Goal: Find specific page/section: Find specific page/section

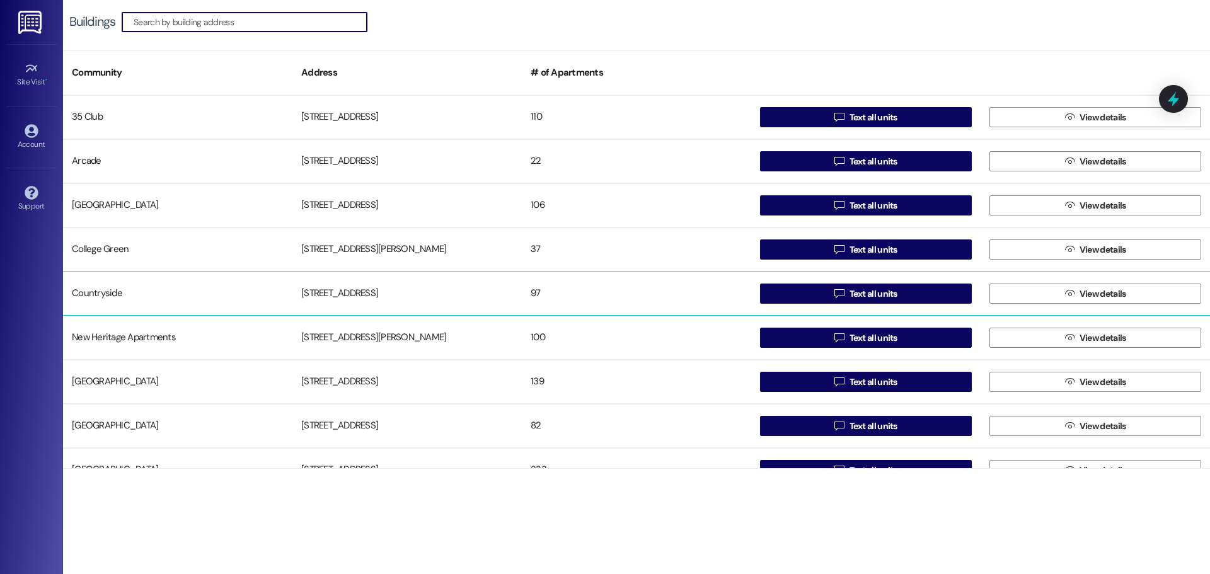
click at [250, 289] on div "Countryside" at bounding box center [177, 293] width 229 height 25
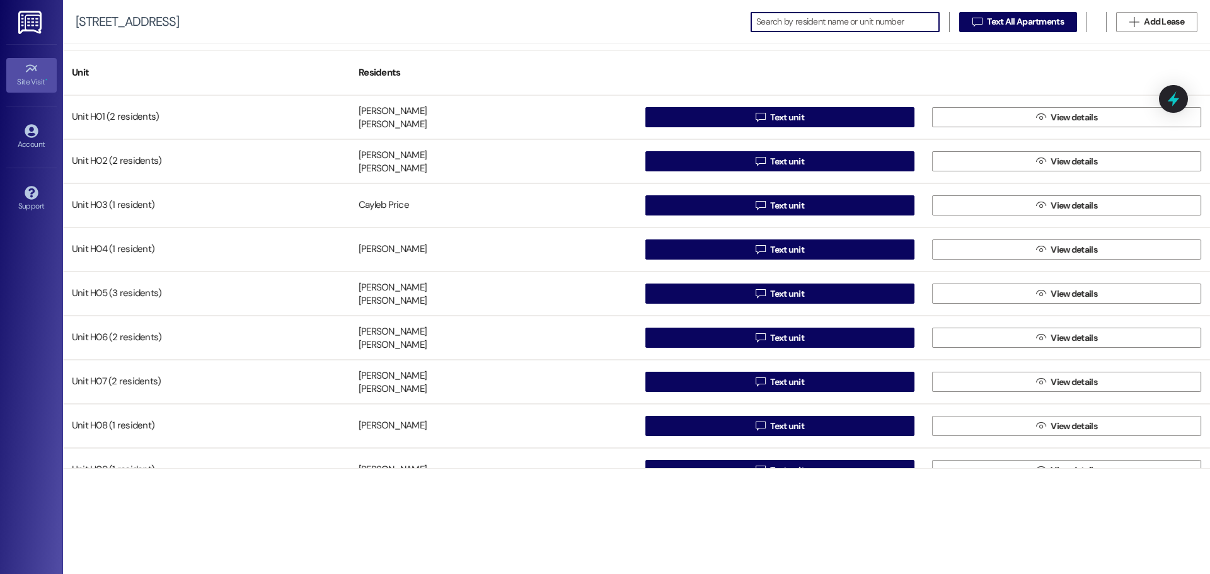
click at [40, 76] on div "Site Visit •" at bounding box center [31, 82] width 63 height 13
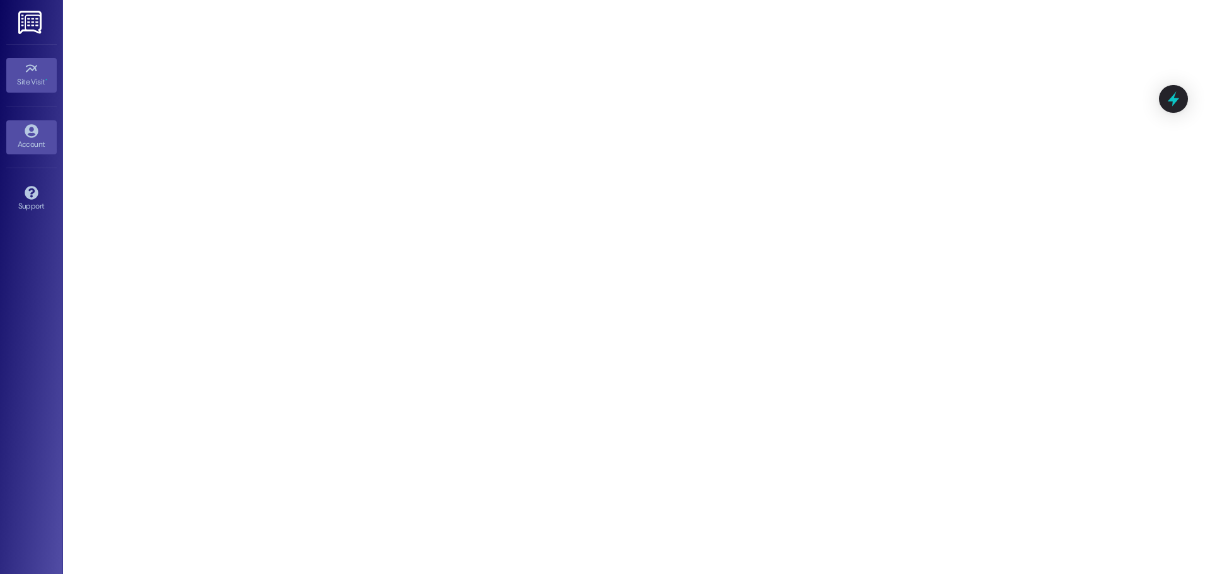
drag, startPoint x: 26, startPoint y: 147, endPoint x: 25, endPoint y: 126, distance: 21.5
click at [26, 147] on div "Account" at bounding box center [31, 144] width 63 height 13
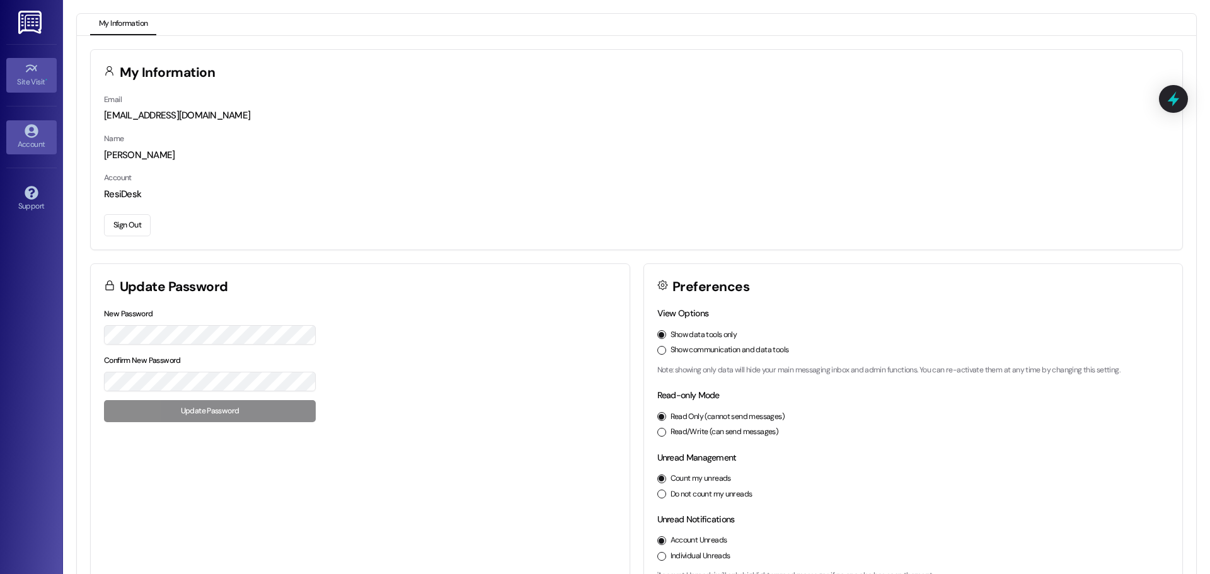
click at [22, 78] on div "Site Visit •" at bounding box center [31, 82] width 63 height 13
